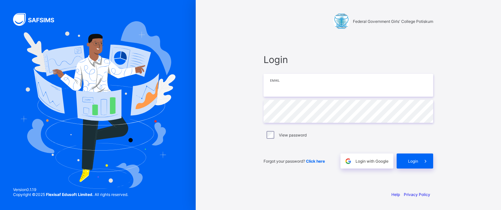
type input "**********"
click at [413, 155] on div "Login" at bounding box center [415, 160] width 37 height 15
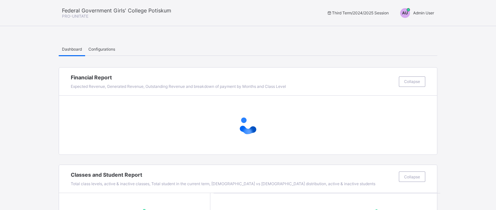
click at [434, 11] on span "Admin User" at bounding box center [423, 12] width 21 height 5
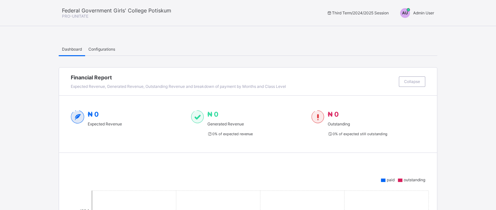
click at [428, 14] on span "Admin User" at bounding box center [423, 12] width 21 height 5
click at [421, 19] on span "Switch to Admin View" at bounding box center [413, 15] width 50 height 7
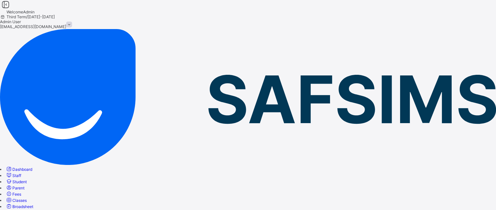
click at [27, 179] on span "Student" at bounding box center [19, 181] width 14 height 5
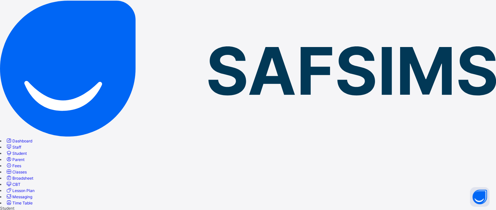
scroll to position [39, 0]
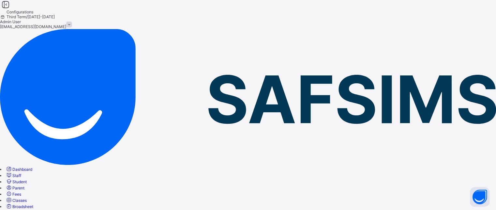
drag, startPoint x: 337, startPoint y: 150, endPoint x: 348, endPoint y: 47, distance: 103.6
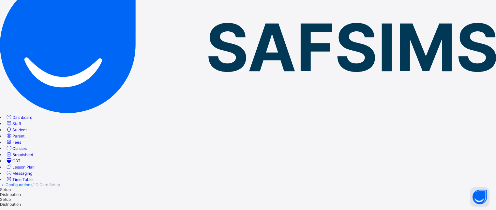
click at [21, 192] on span "Distribution" at bounding box center [10, 194] width 21 height 5
drag, startPoint x: 174, startPoint y: 131, endPoint x: 188, endPoint y: 81, distance: 52.5
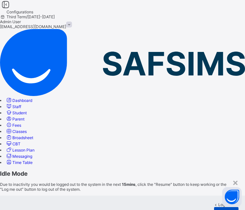
click at [219, 209] on span "Resume" at bounding box center [226, 212] width 15 height 5
